Goal: Task Accomplishment & Management: Use online tool/utility

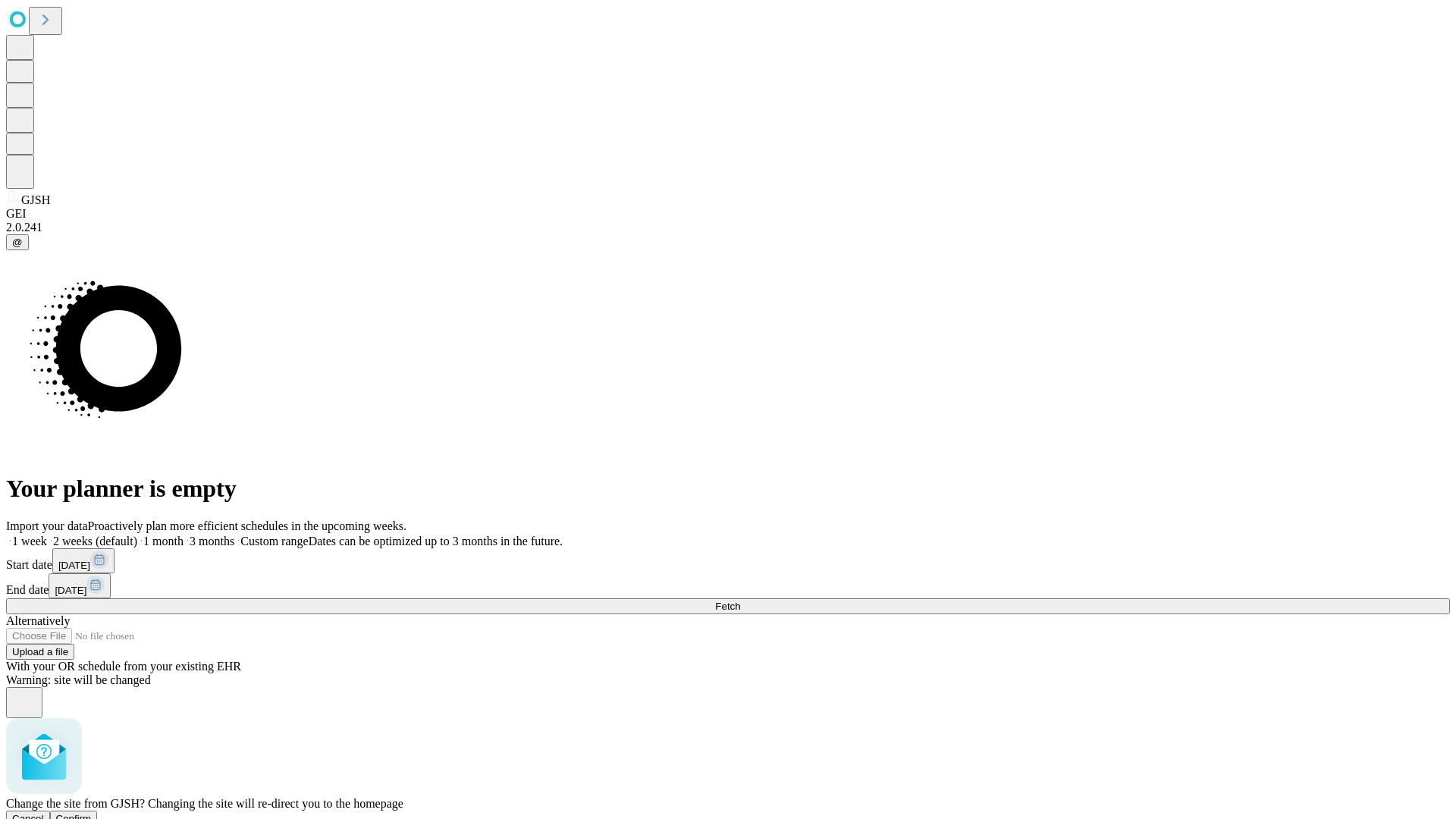
click at [92, 812] on span "Confirm" at bounding box center [74, 818] width 36 height 12
click at [137, 534] on label "2 weeks (default)" at bounding box center [92, 541] width 90 height 13
click at [740, 600] on span "Fetch" at bounding box center [727, 606] width 25 height 12
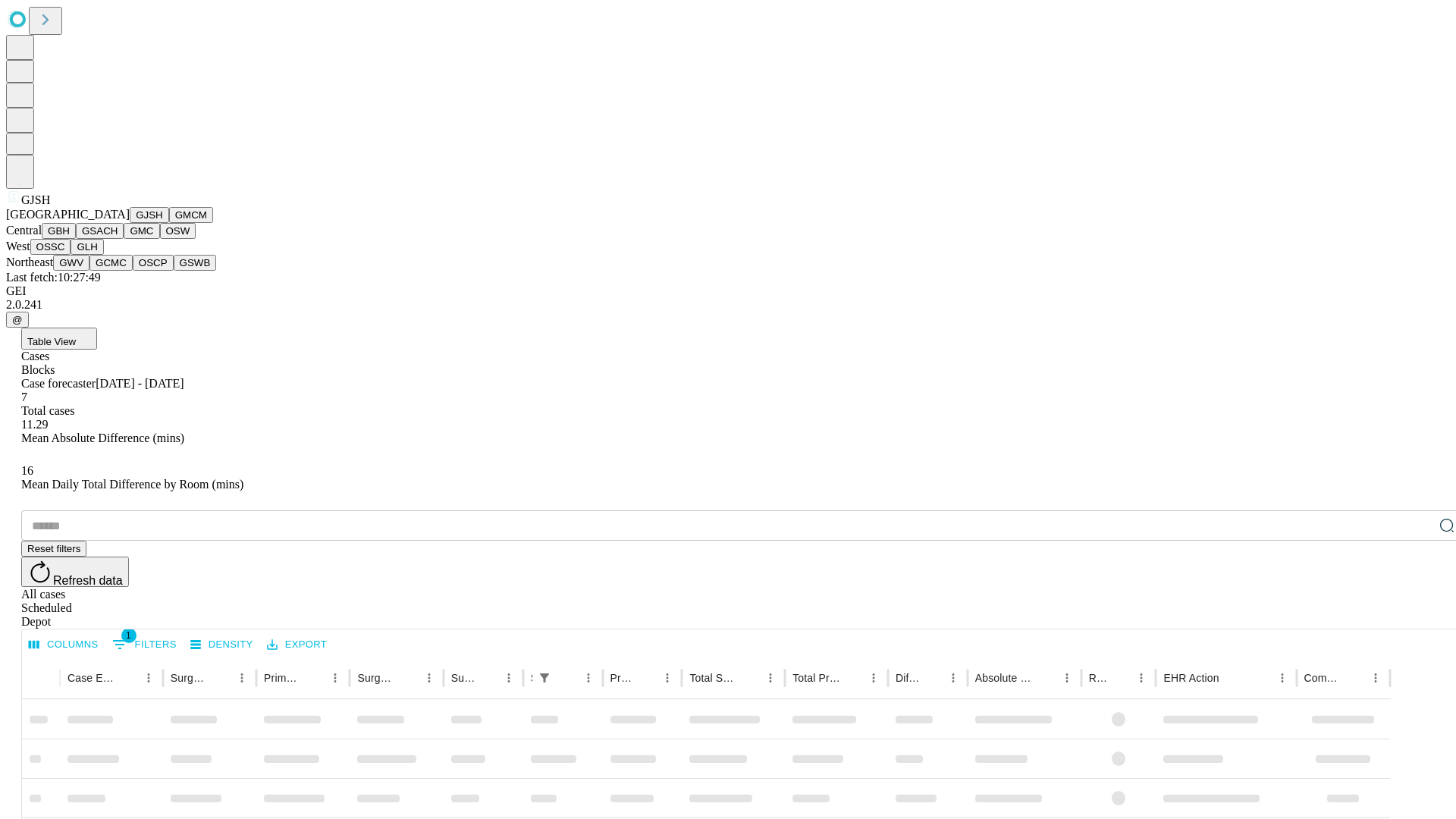
click at [169, 223] on button "GMCM" at bounding box center [191, 214] width 44 height 16
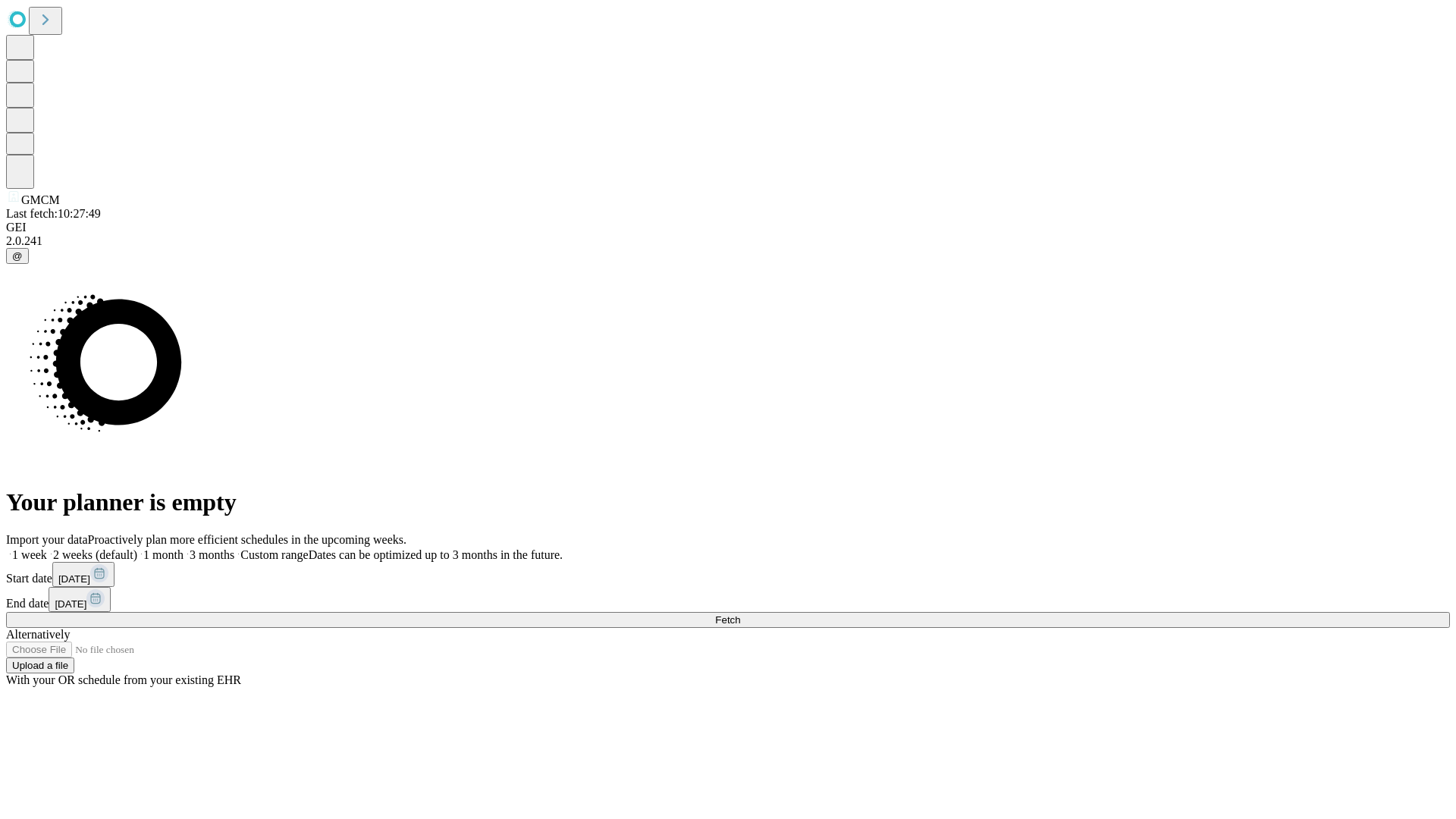
click at [137, 548] on label "2 weeks (default)" at bounding box center [92, 554] width 90 height 13
click at [740, 614] on span "Fetch" at bounding box center [727, 620] width 25 height 12
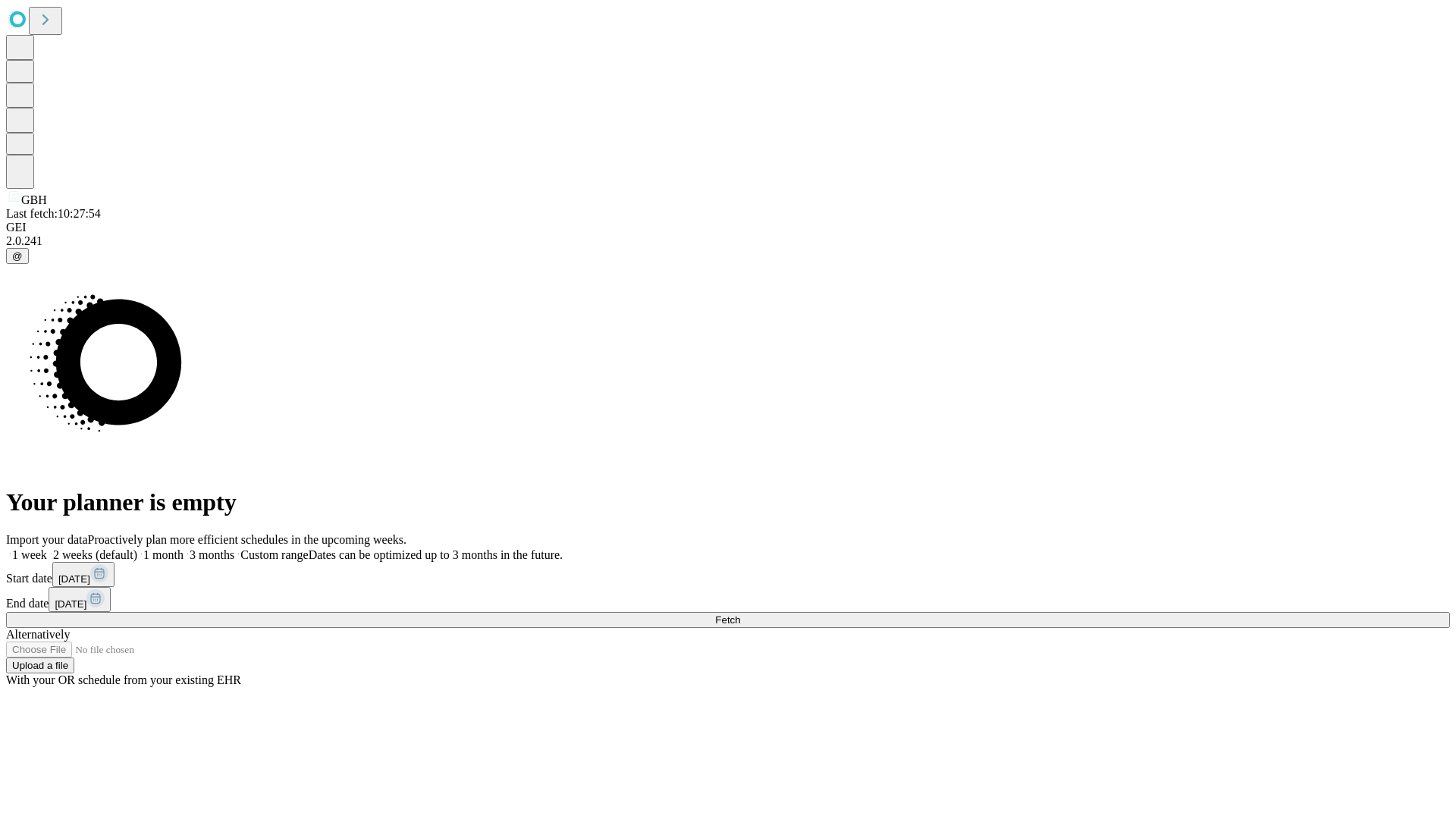
click at [137, 548] on label "2 weeks (default)" at bounding box center [92, 554] width 90 height 13
click at [740, 614] on span "Fetch" at bounding box center [727, 620] width 25 height 12
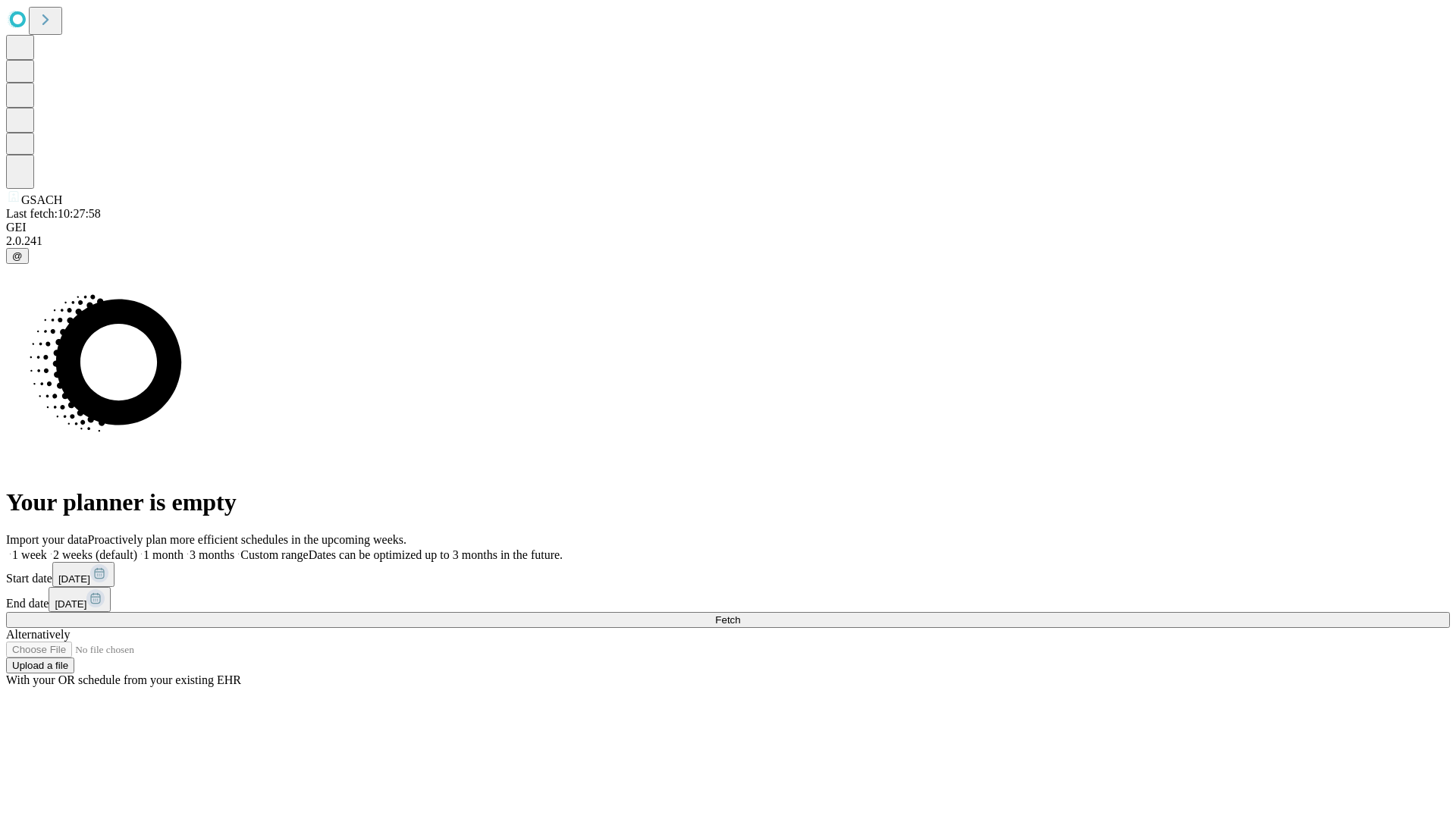
click at [137, 548] on label "2 weeks (default)" at bounding box center [92, 554] width 90 height 13
click at [740, 614] on span "Fetch" at bounding box center [727, 620] width 25 height 12
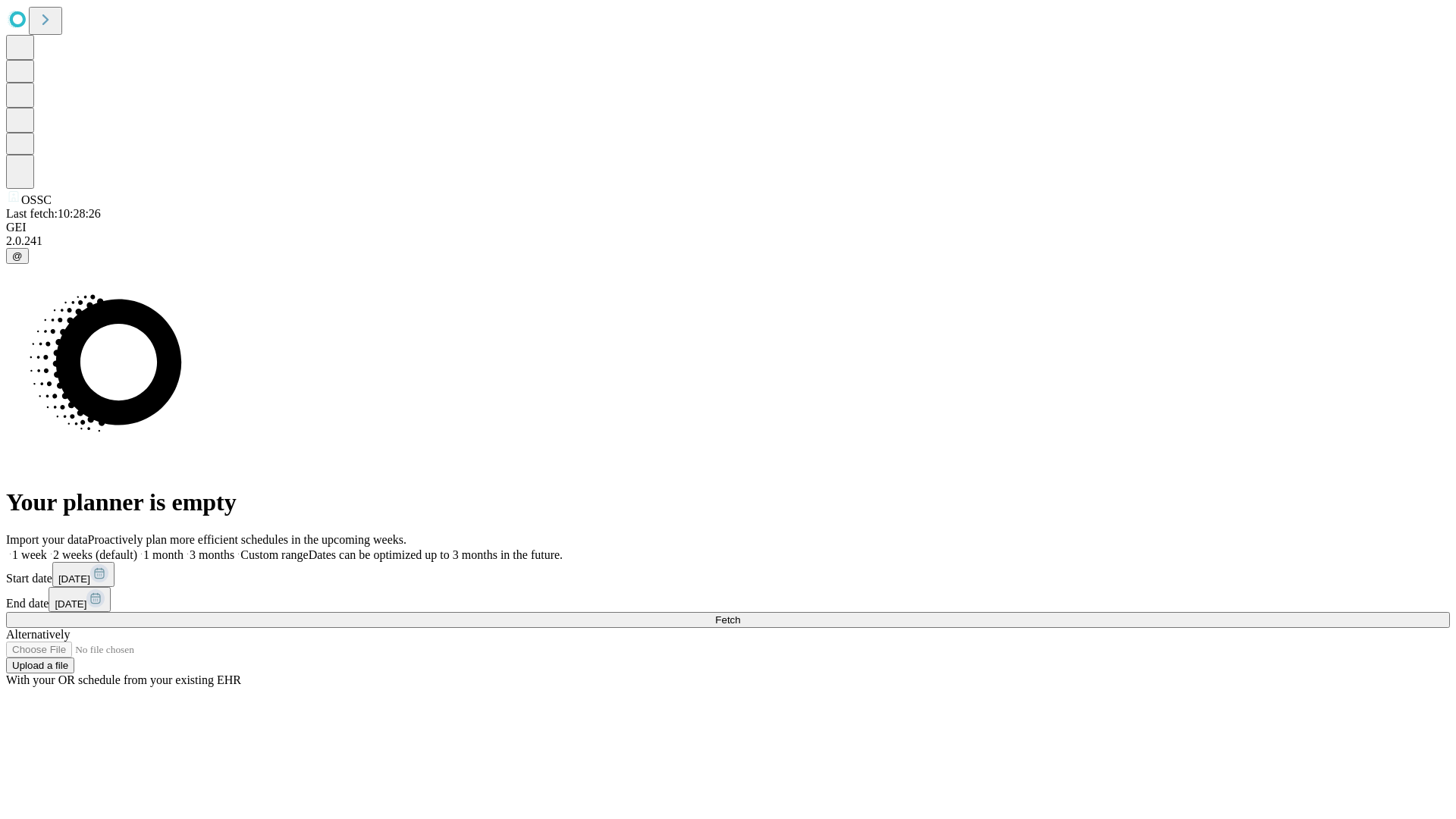
click at [137, 548] on label "2 weeks (default)" at bounding box center [92, 554] width 90 height 13
click at [740, 614] on span "Fetch" at bounding box center [727, 620] width 25 height 12
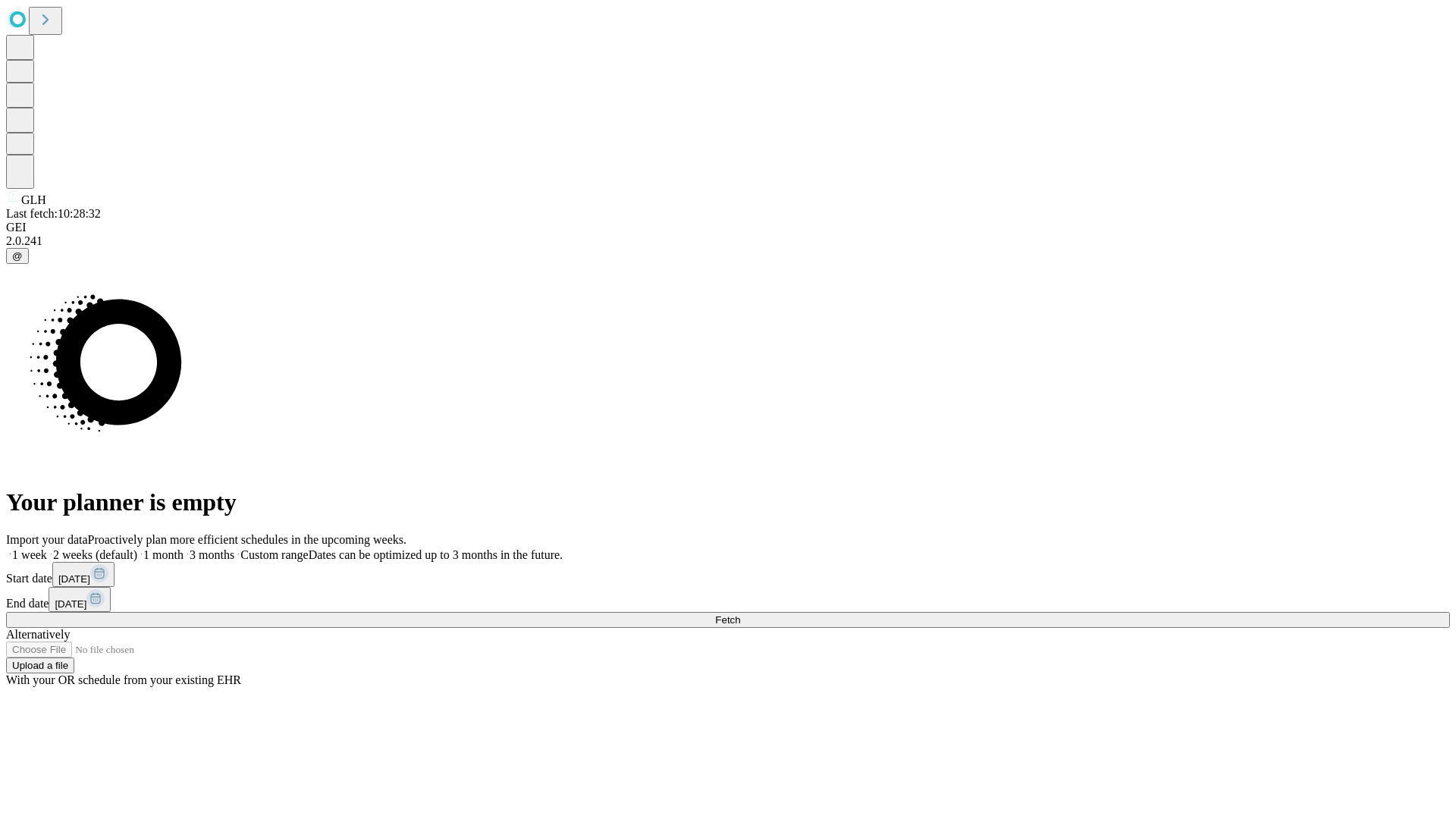
click at [740, 614] on span "Fetch" at bounding box center [727, 620] width 25 height 12
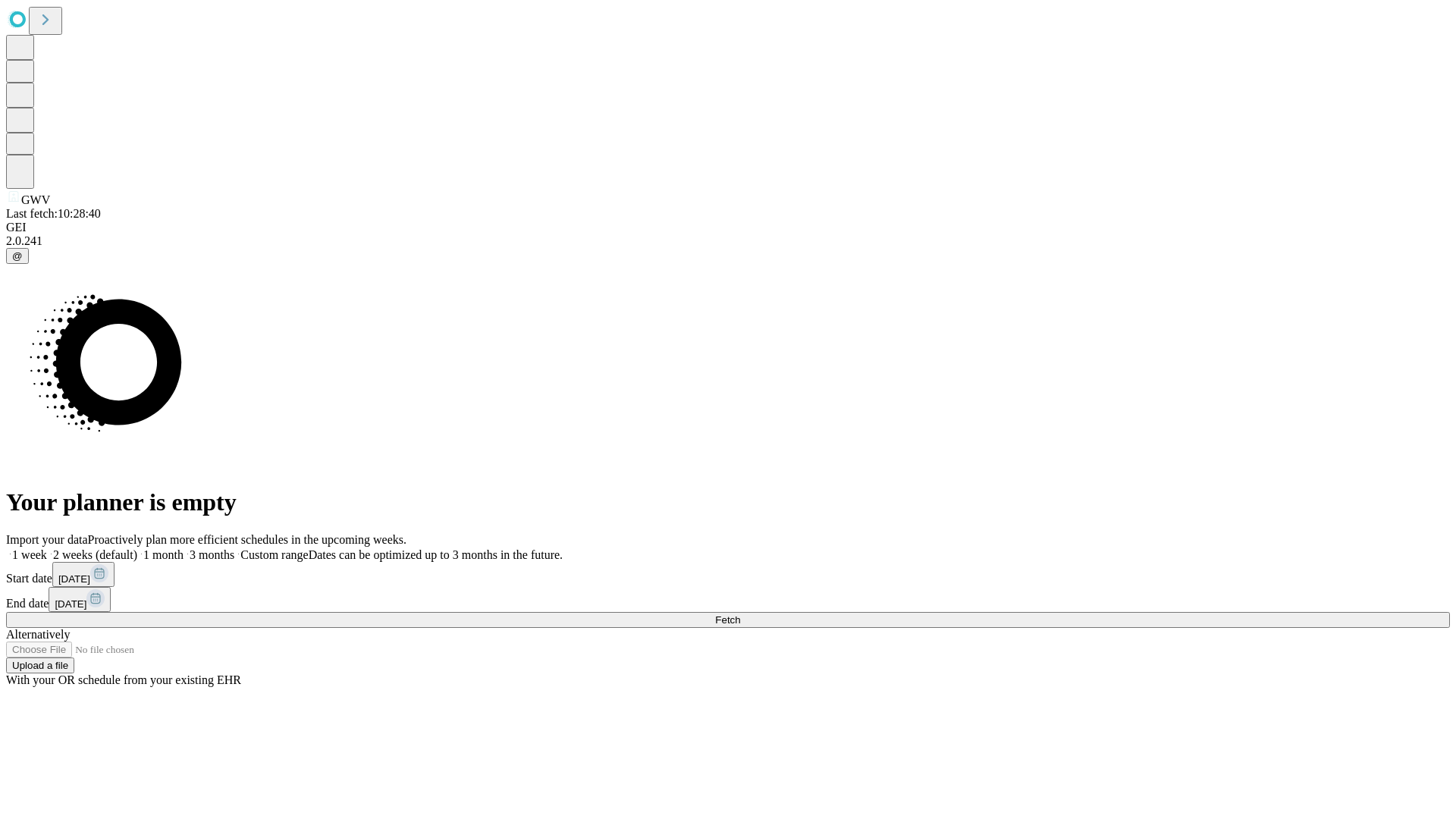
click at [137, 548] on label "2 weeks (default)" at bounding box center [92, 554] width 90 height 13
click at [740, 614] on span "Fetch" at bounding box center [727, 620] width 25 height 12
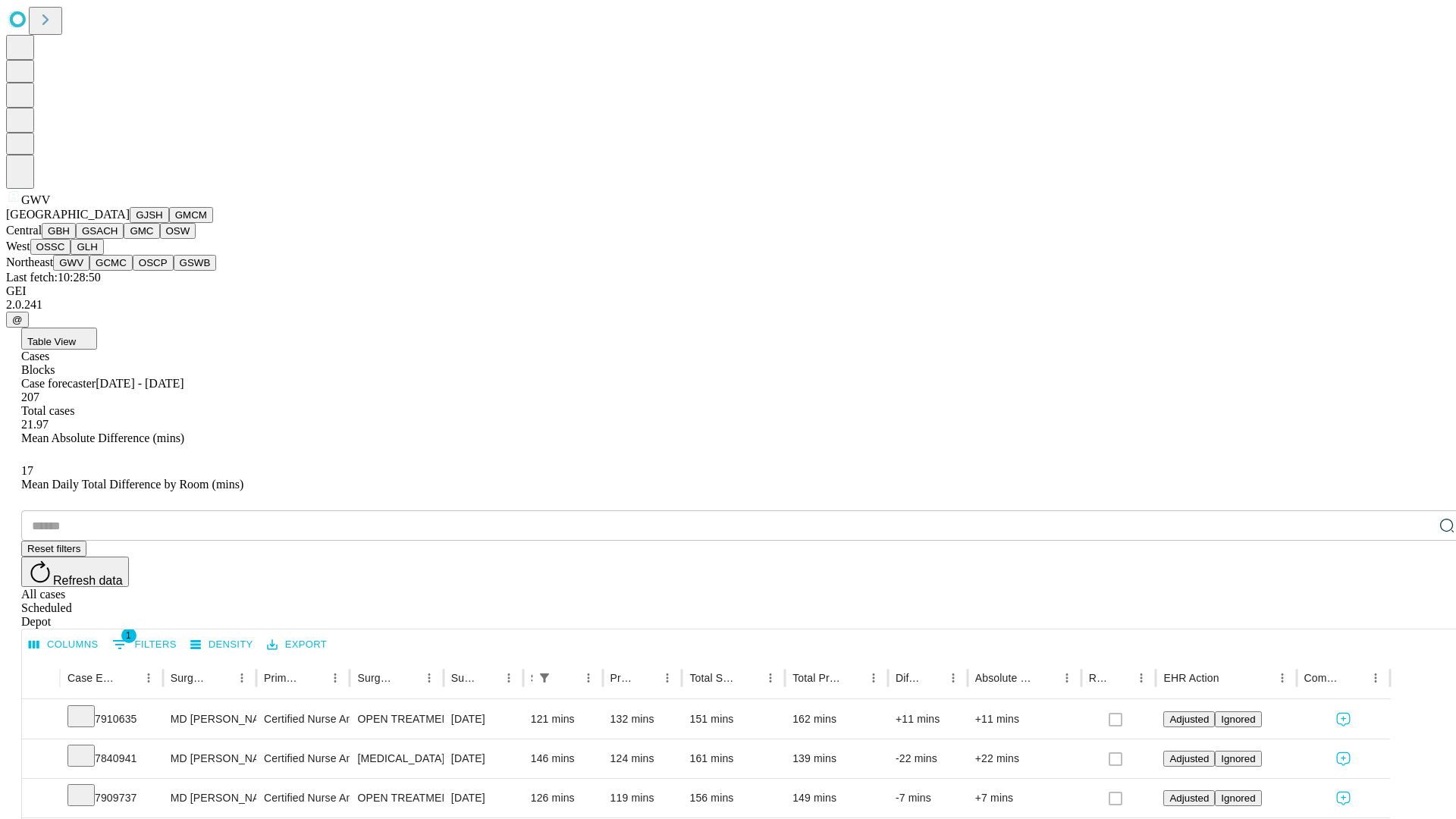
click at [118, 271] on button "GCMC" at bounding box center [111, 262] width 43 height 16
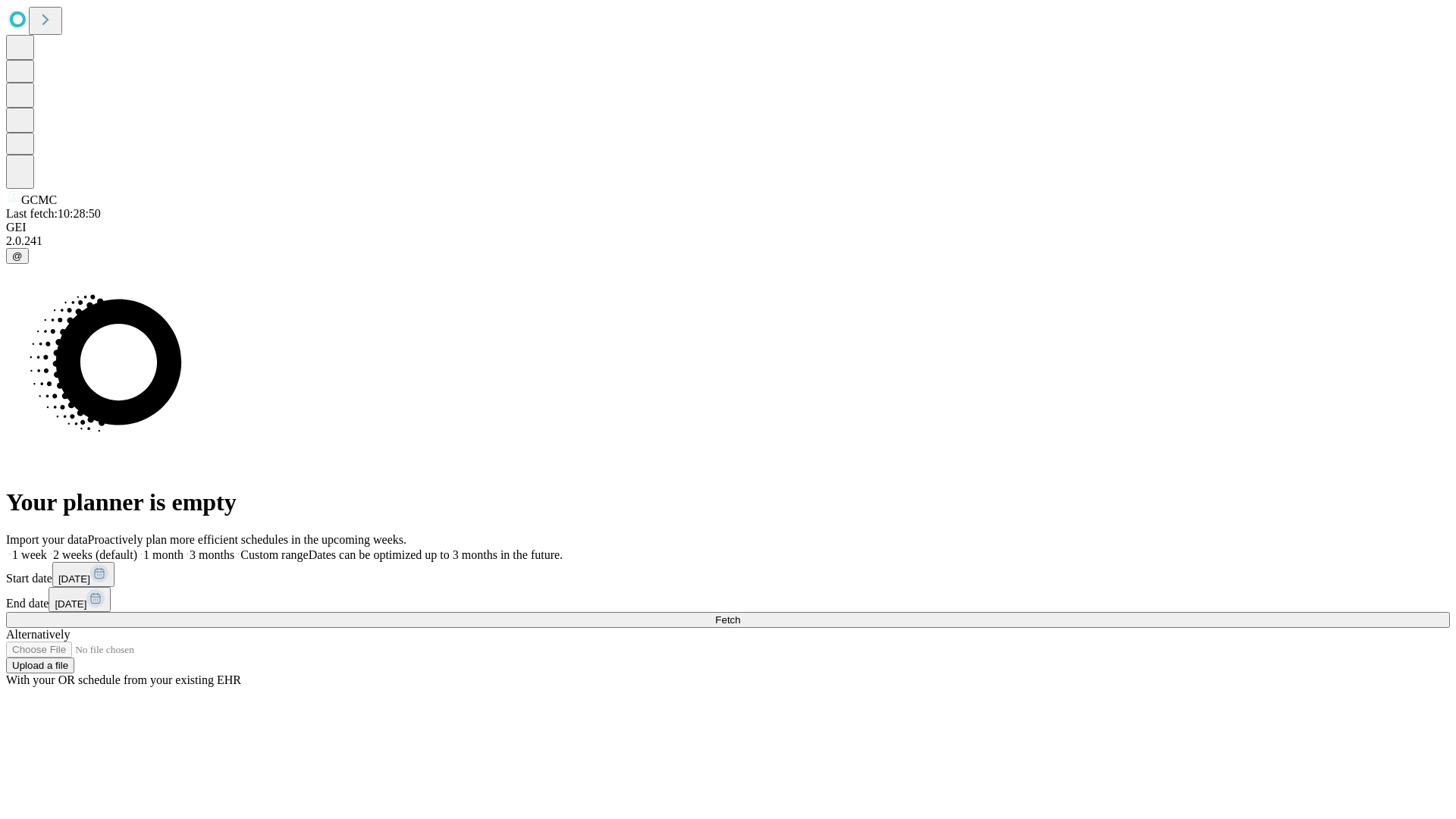
click at [740, 614] on span "Fetch" at bounding box center [727, 620] width 25 height 12
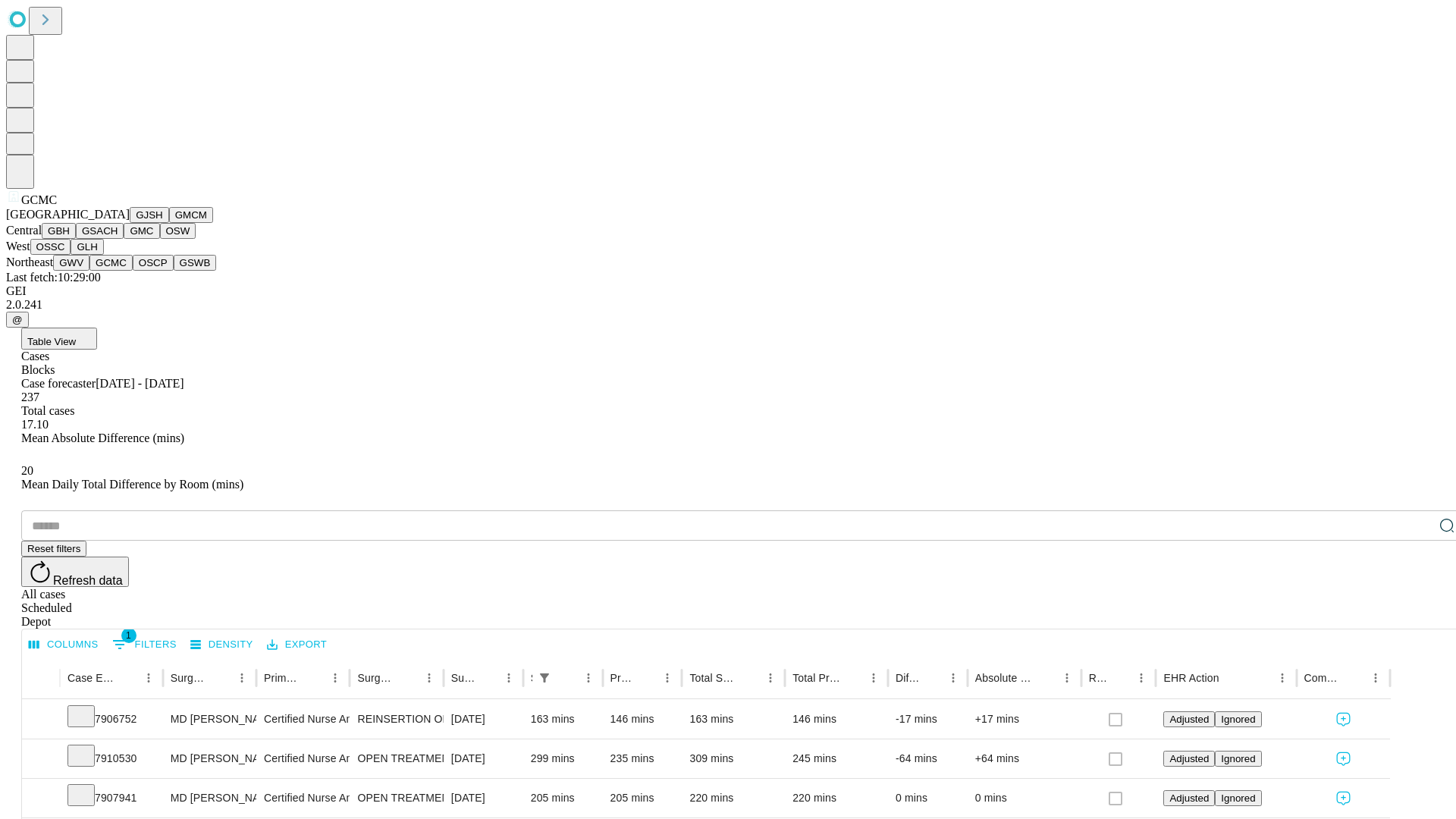
click at [133, 271] on button "OSCP" at bounding box center [153, 262] width 41 height 16
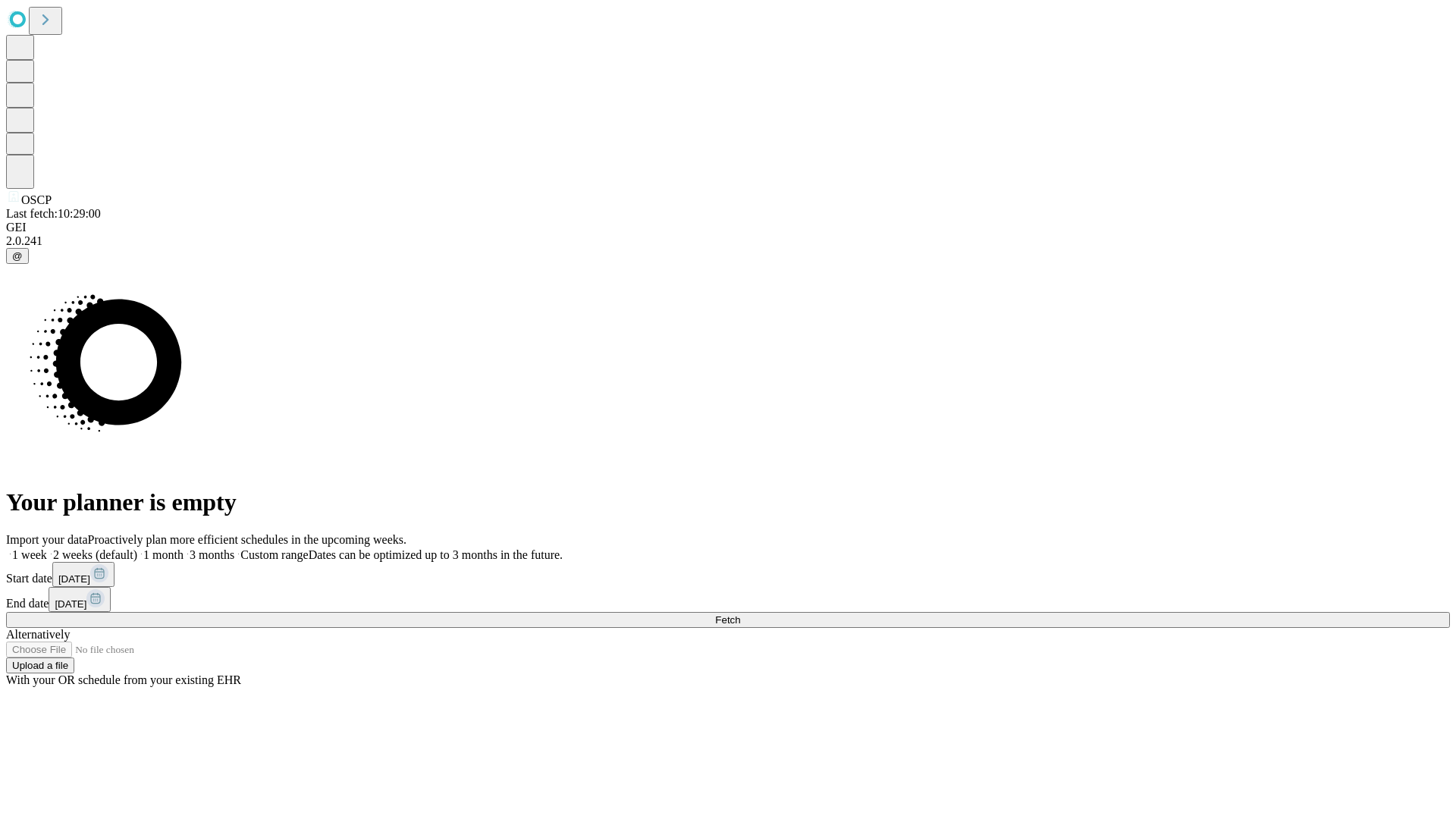
click at [137, 548] on label "2 weeks (default)" at bounding box center [92, 554] width 90 height 13
click at [740, 614] on span "Fetch" at bounding box center [727, 620] width 25 height 12
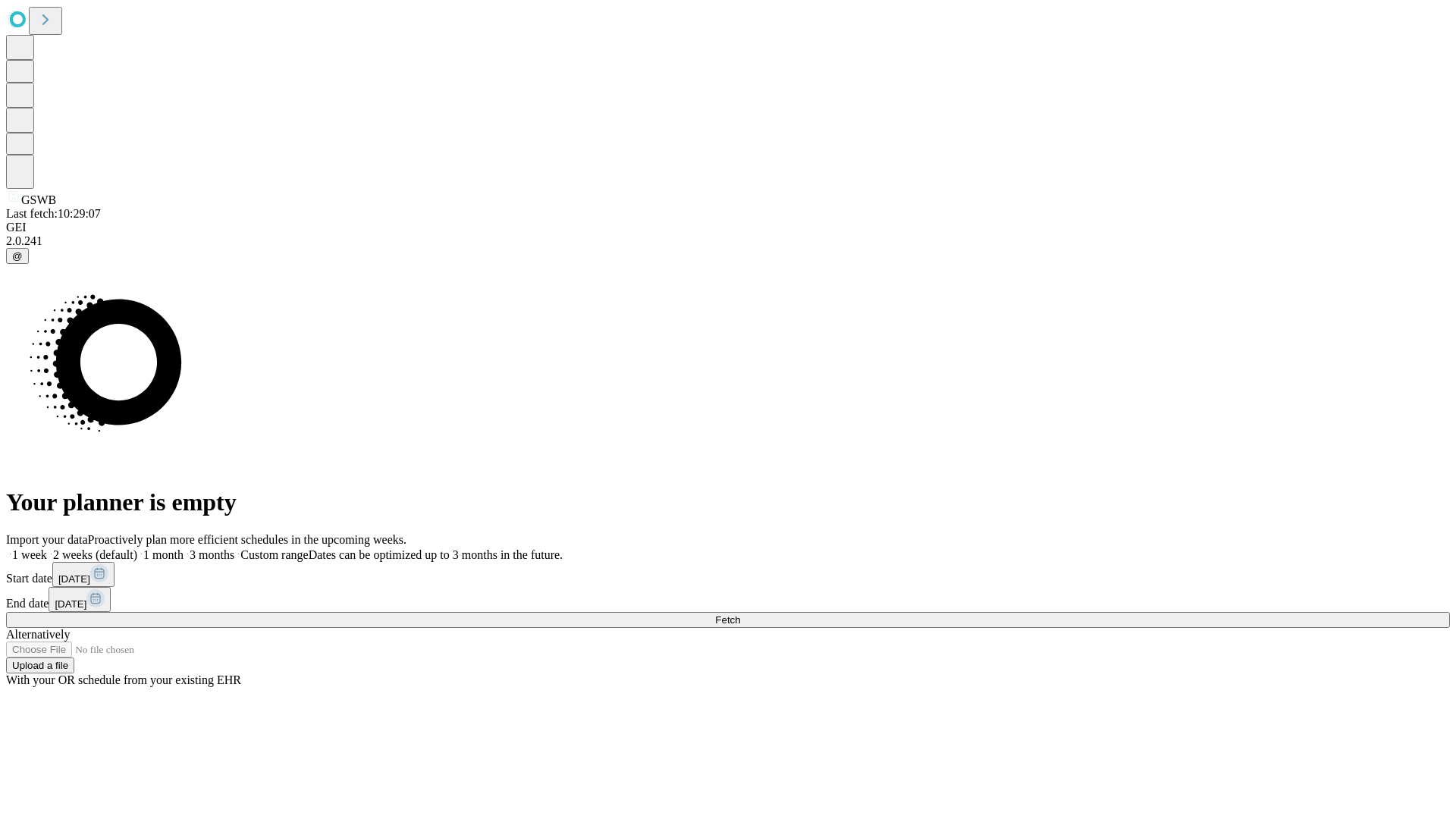
click at [740, 614] on span "Fetch" at bounding box center [727, 620] width 25 height 12
